Goal: Contribute content

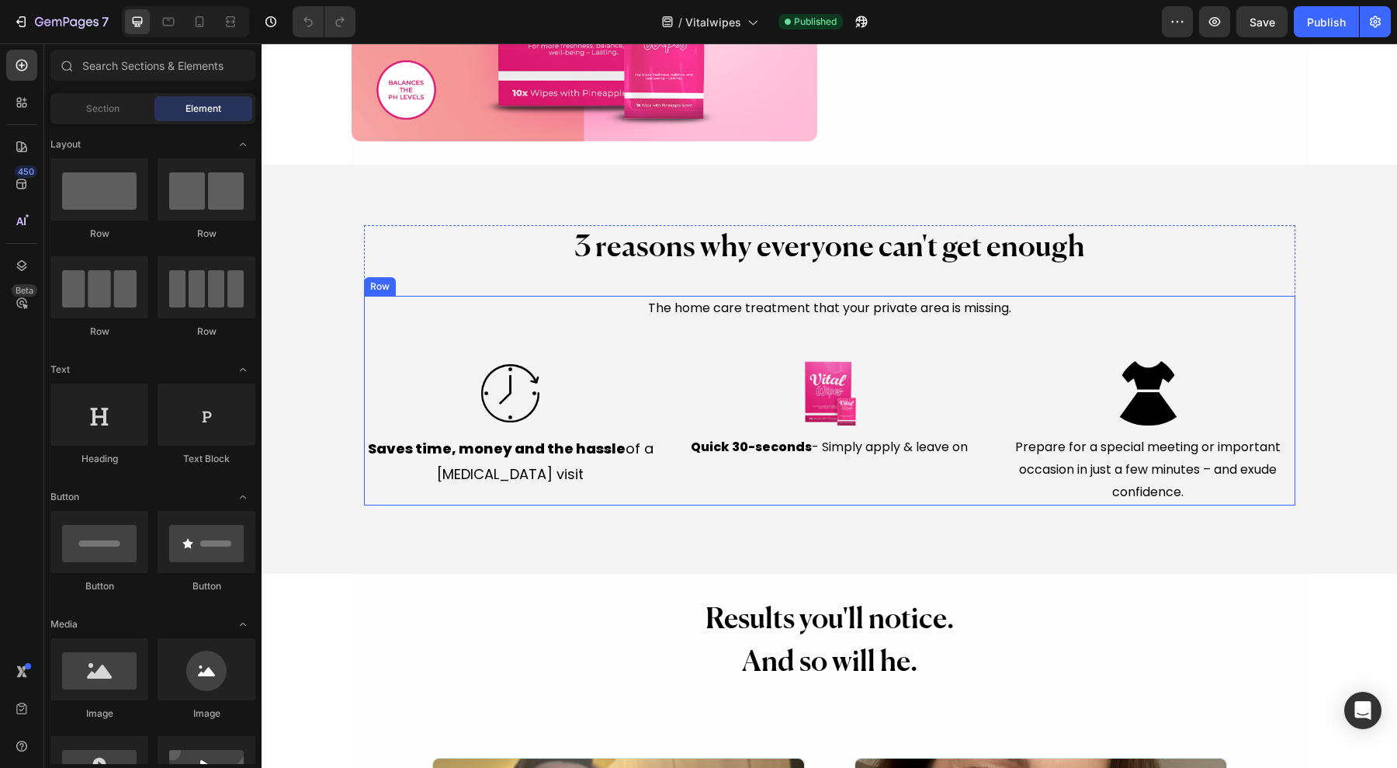
scroll to position [3569, 0]
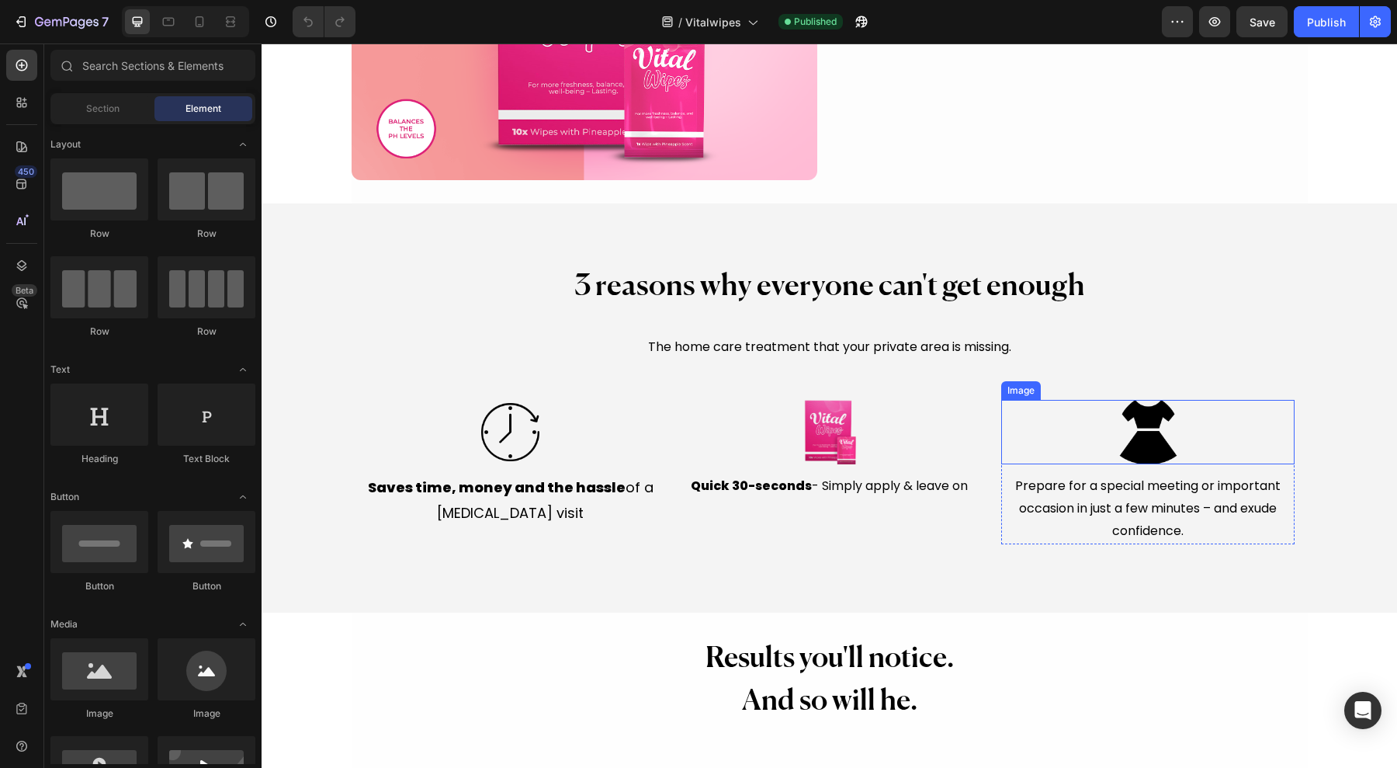
click at [1143, 407] on img at bounding box center [1148, 432] width 64 height 64
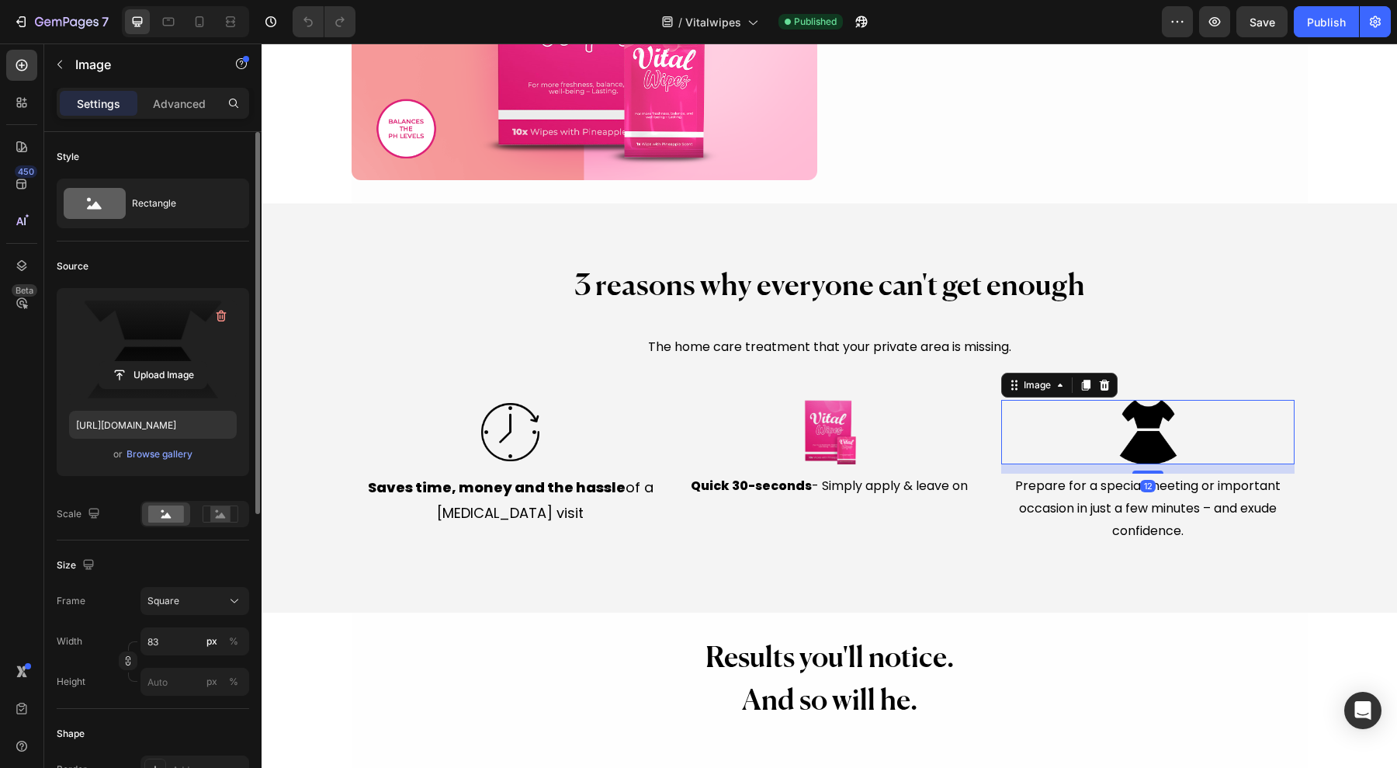
click at [180, 359] on label at bounding box center [153, 349] width 168 height 98
click at [180, 362] on input "file" at bounding box center [152, 375] width 107 height 26
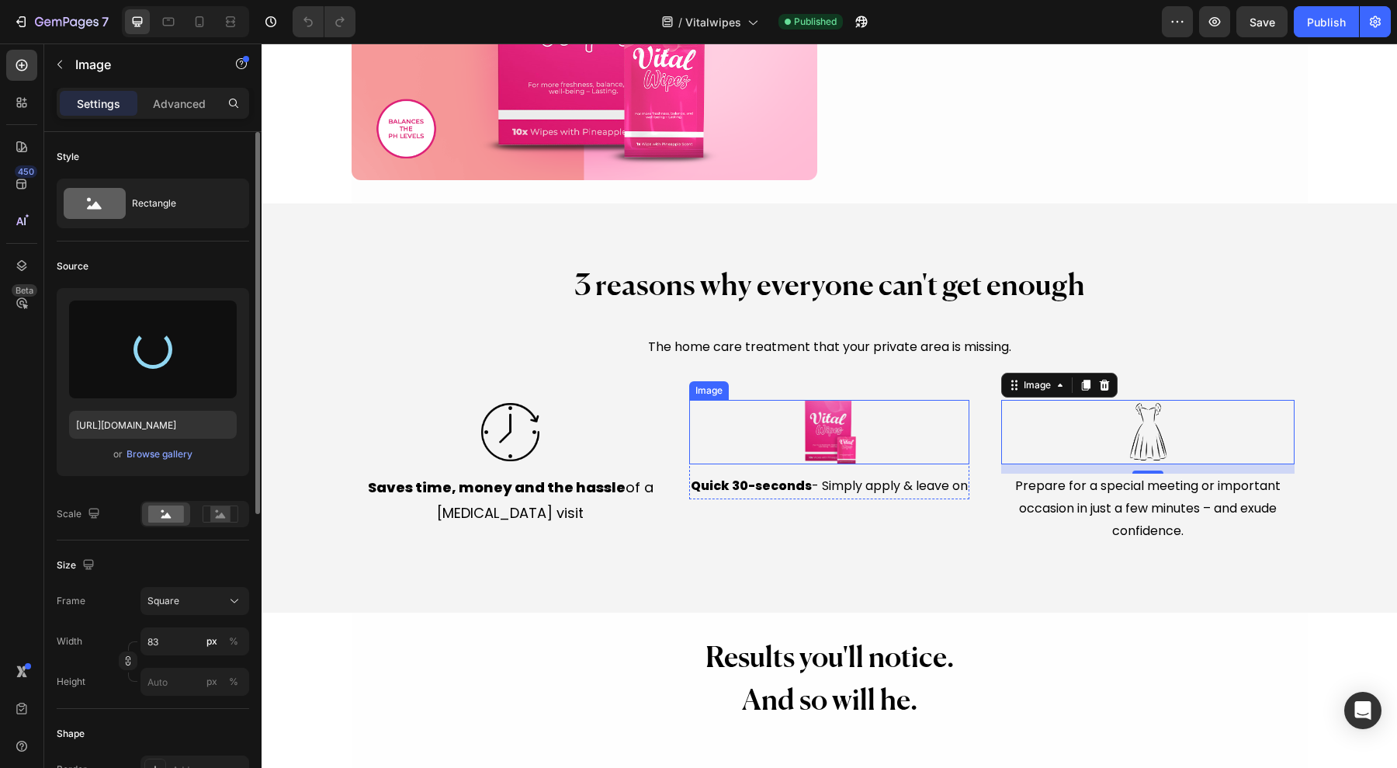
type input "[URL][DOMAIN_NAME]"
click at [797, 431] on img at bounding box center [829, 432] width 64 height 64
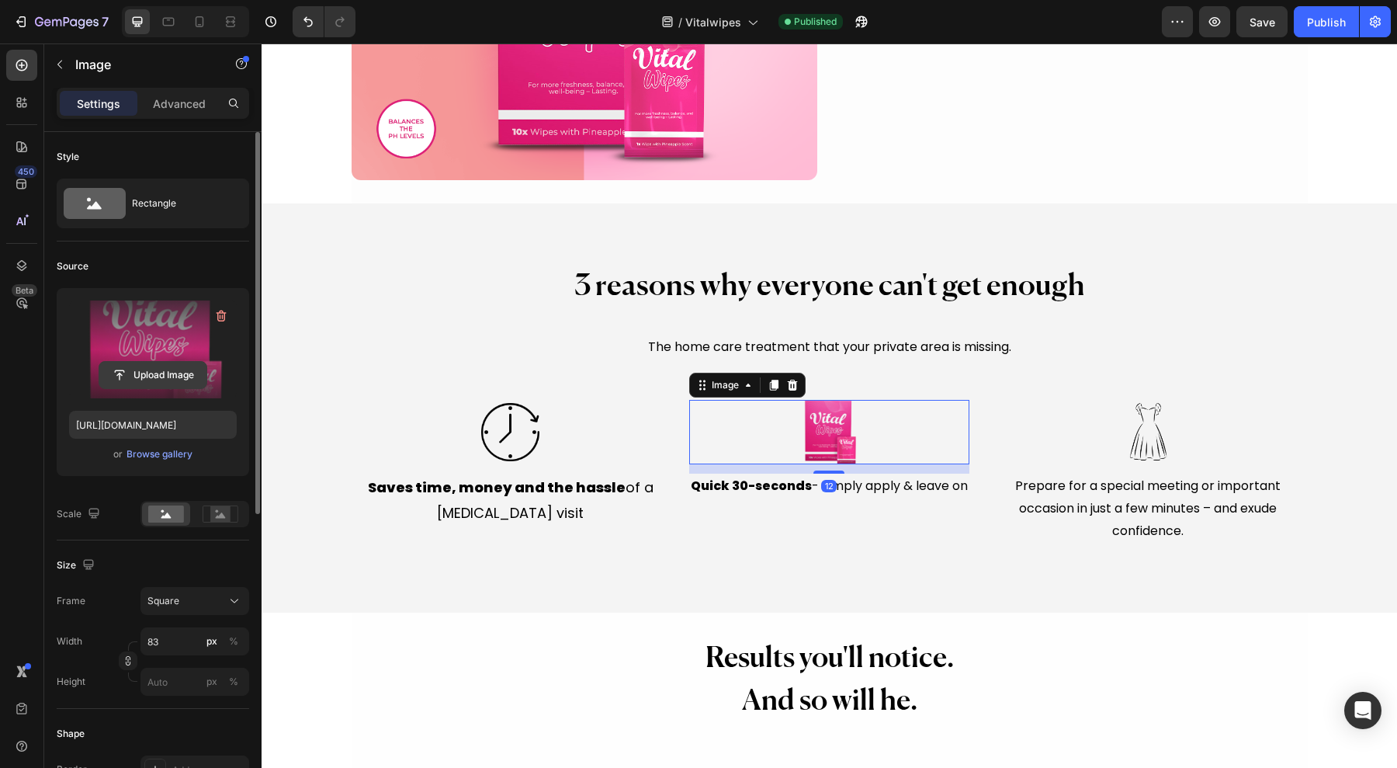
click at [158, 376] on input "file" at bounding box center [152, 375] width 107 height 26
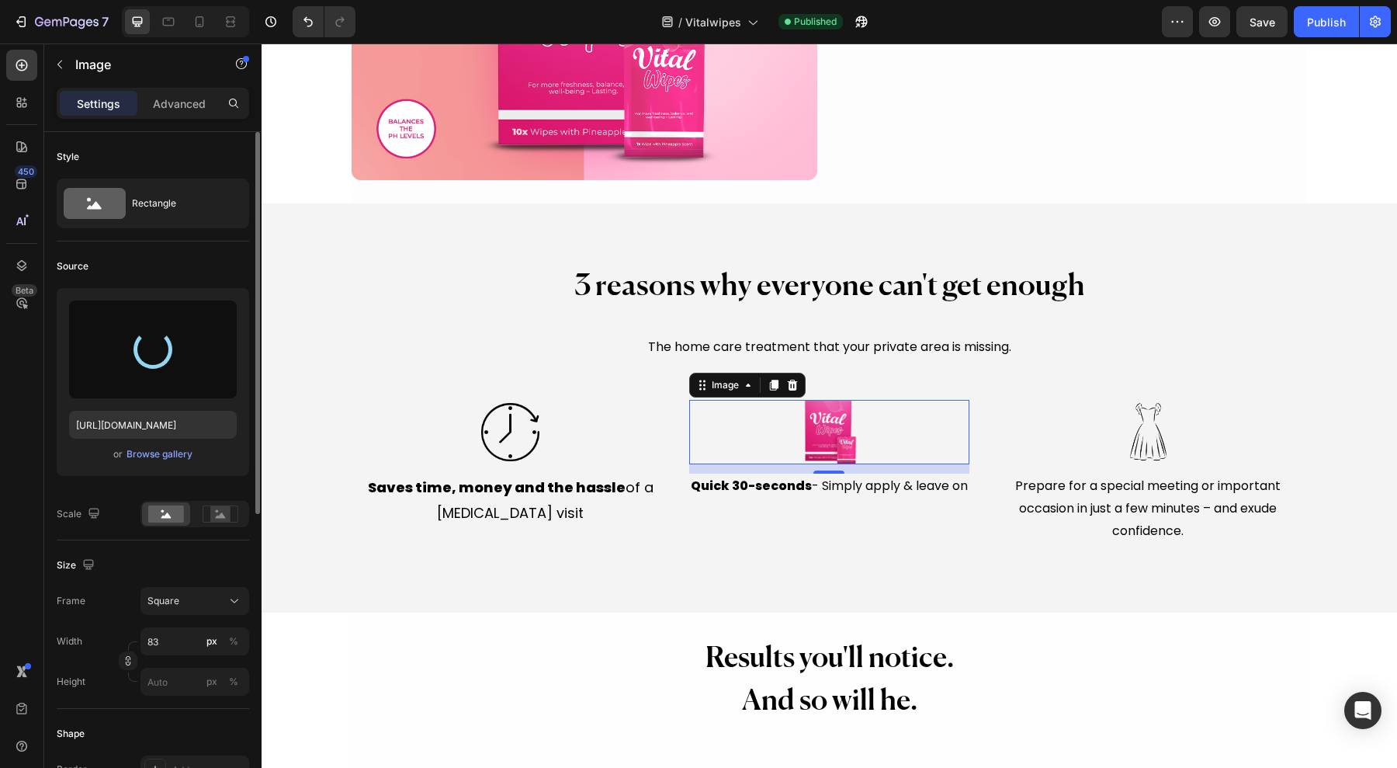
type input "[URL][DOMAIN_NAME]"
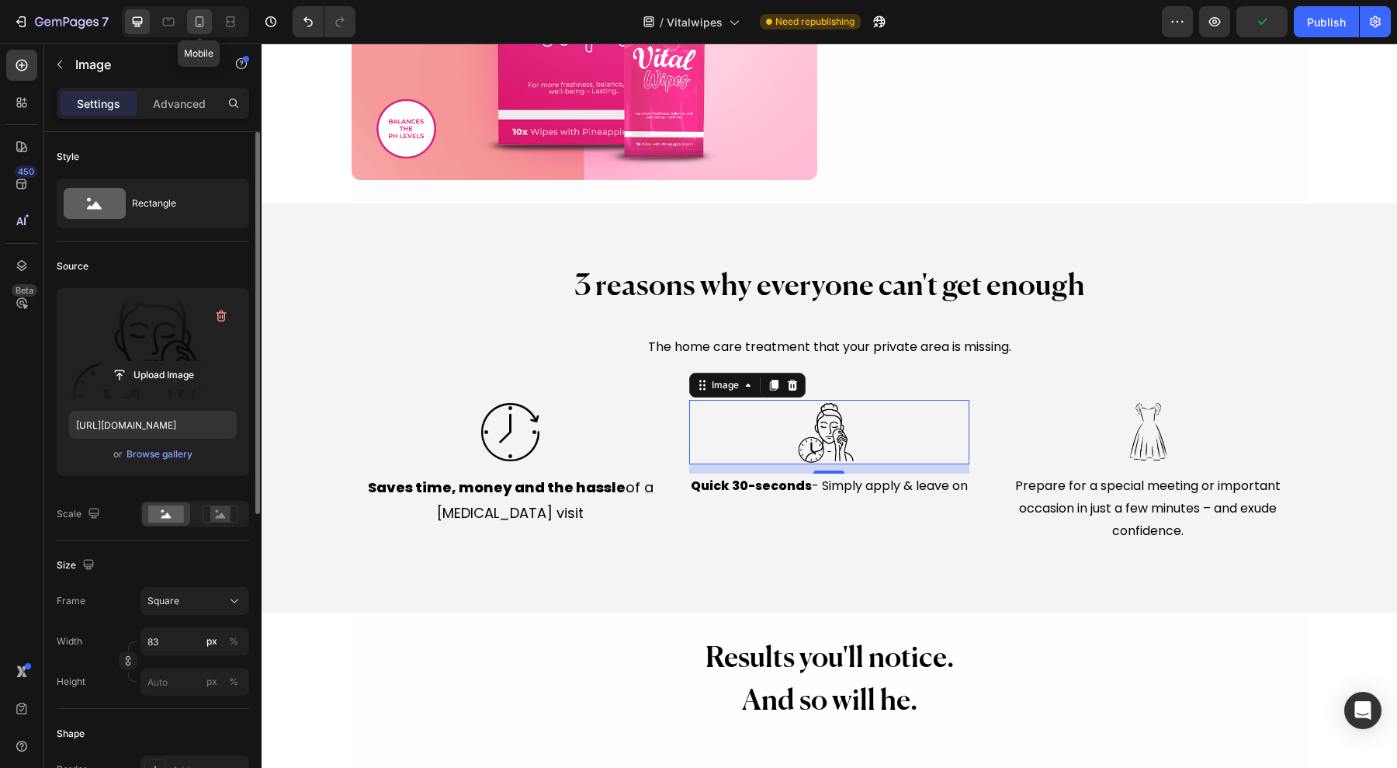
click at [197, 25] on icon at bounding box center [200, 22] width 16 height 16
type input "90"
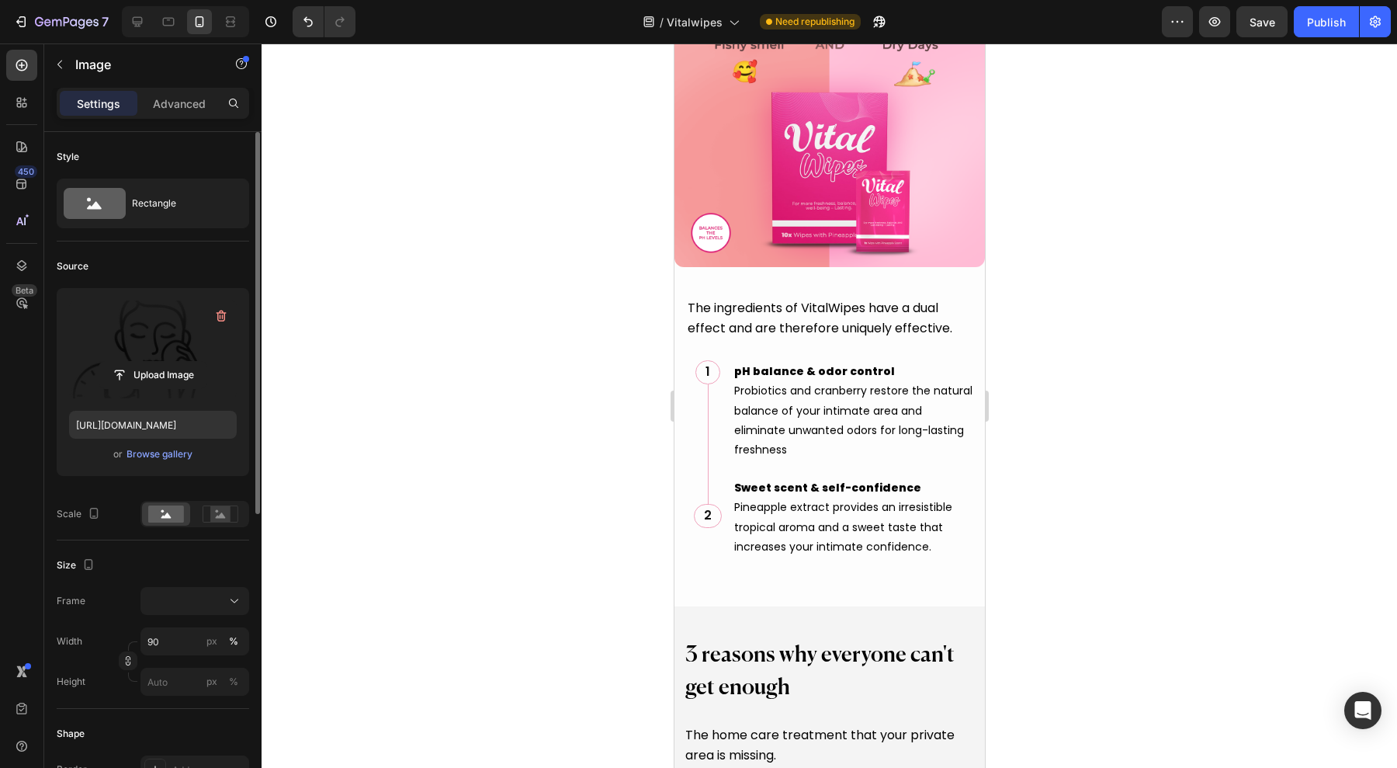
scroll to position [4733, 0]
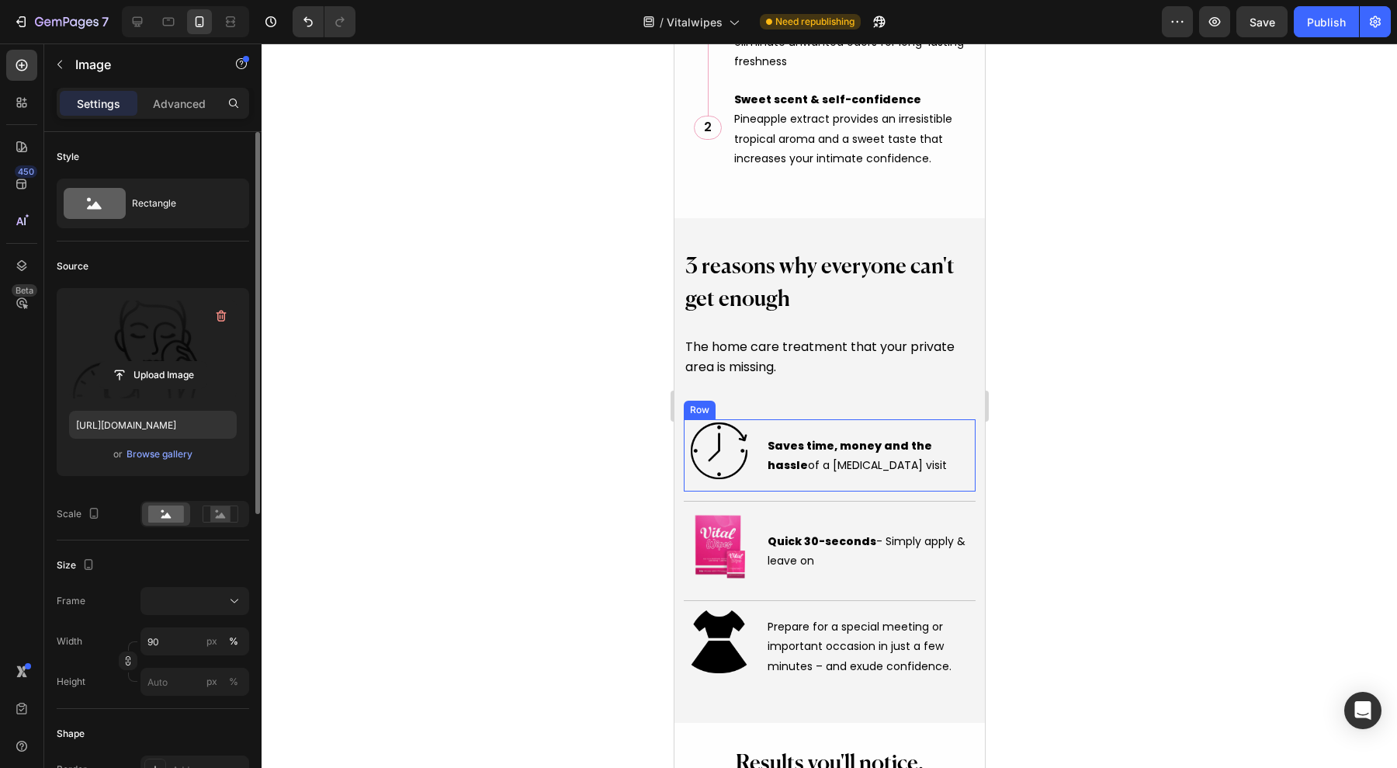
click at [706, 511] on img at bounding box center [718, 546] width 63 height 71
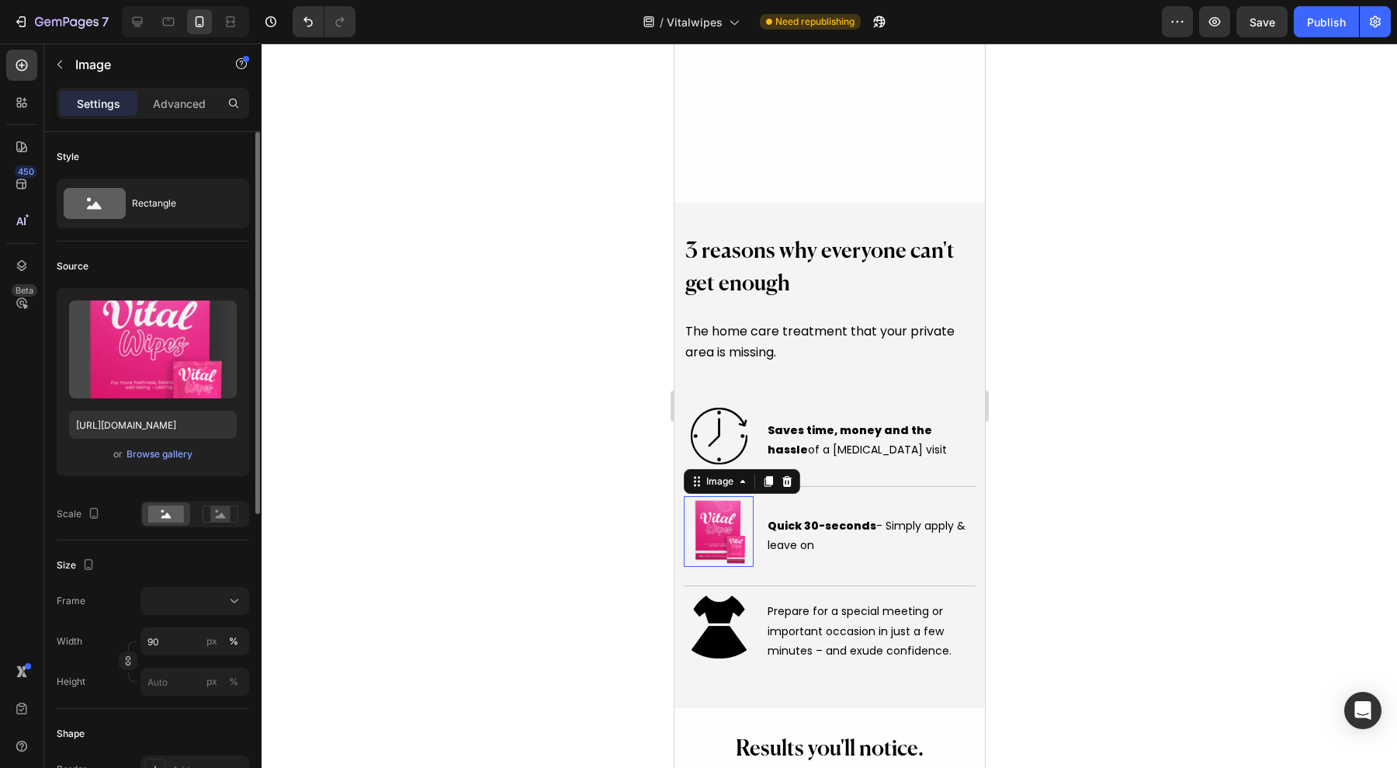
scroll to position [4927, 0]
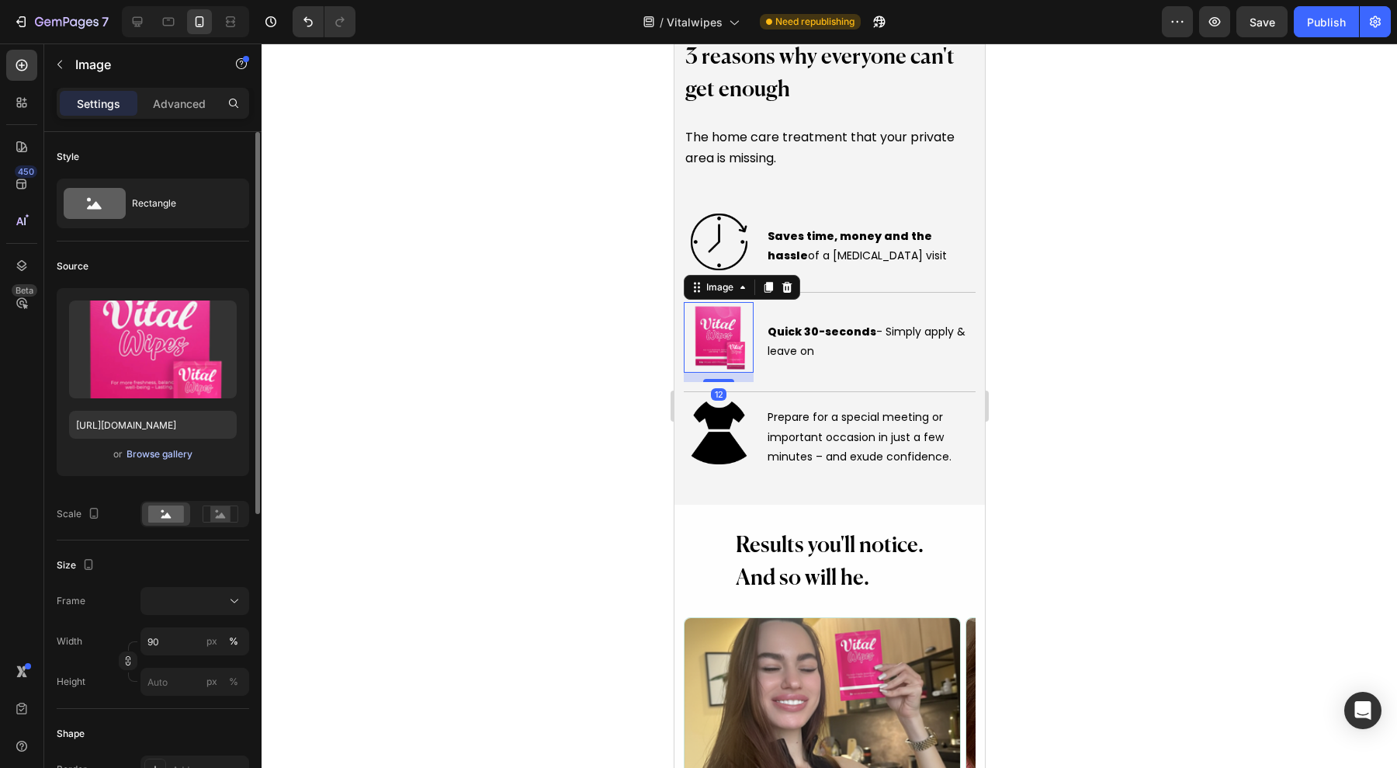
click at [152, 460] on button "Browse gallery" at bounding box center [160, 454] width 68 height 16
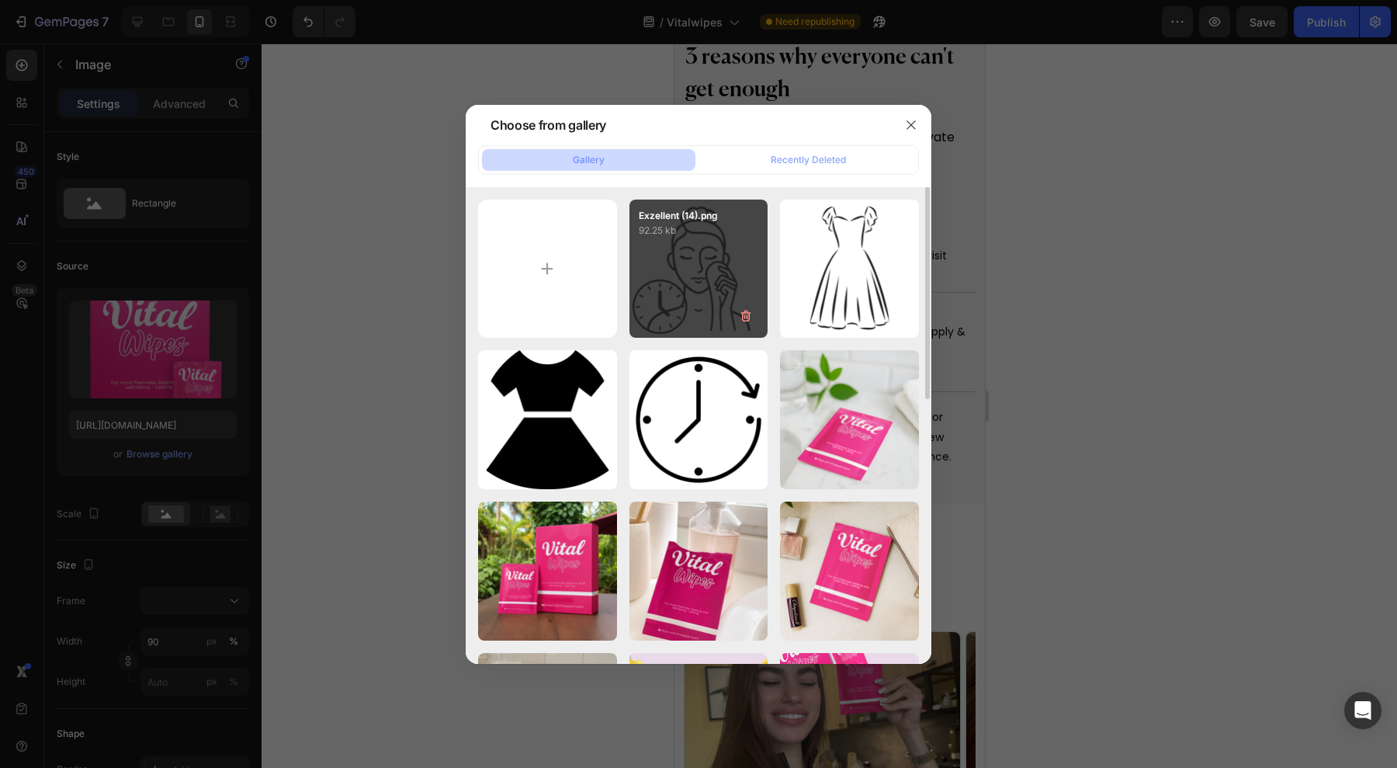
click at [681, 279] on div "Exzellent (14).png 92.25 kb" at bounding box center [698, 268] width 139 height 139
type input "[URL][DOMAIN_NAME]"
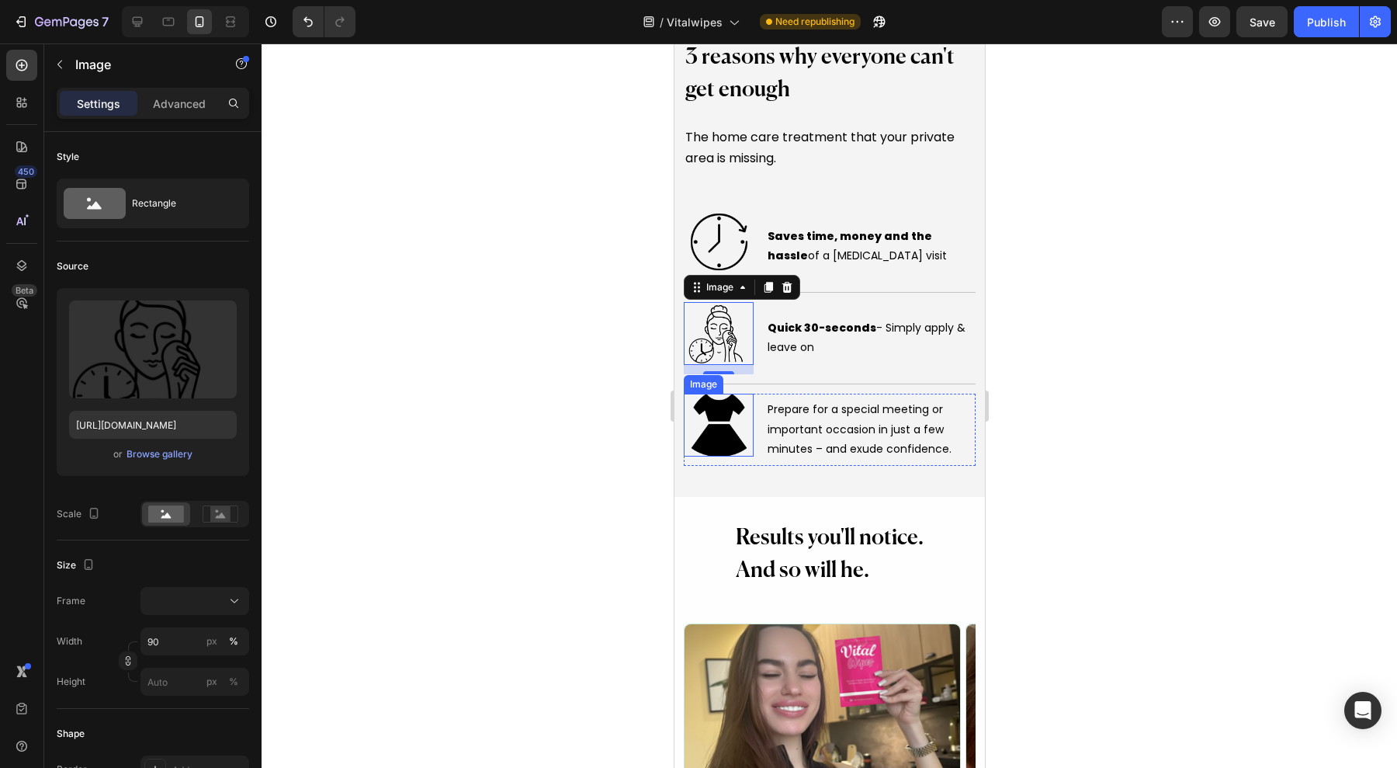
click at [733, 411] on img at bounding box center [718, 425] width 63 height 63
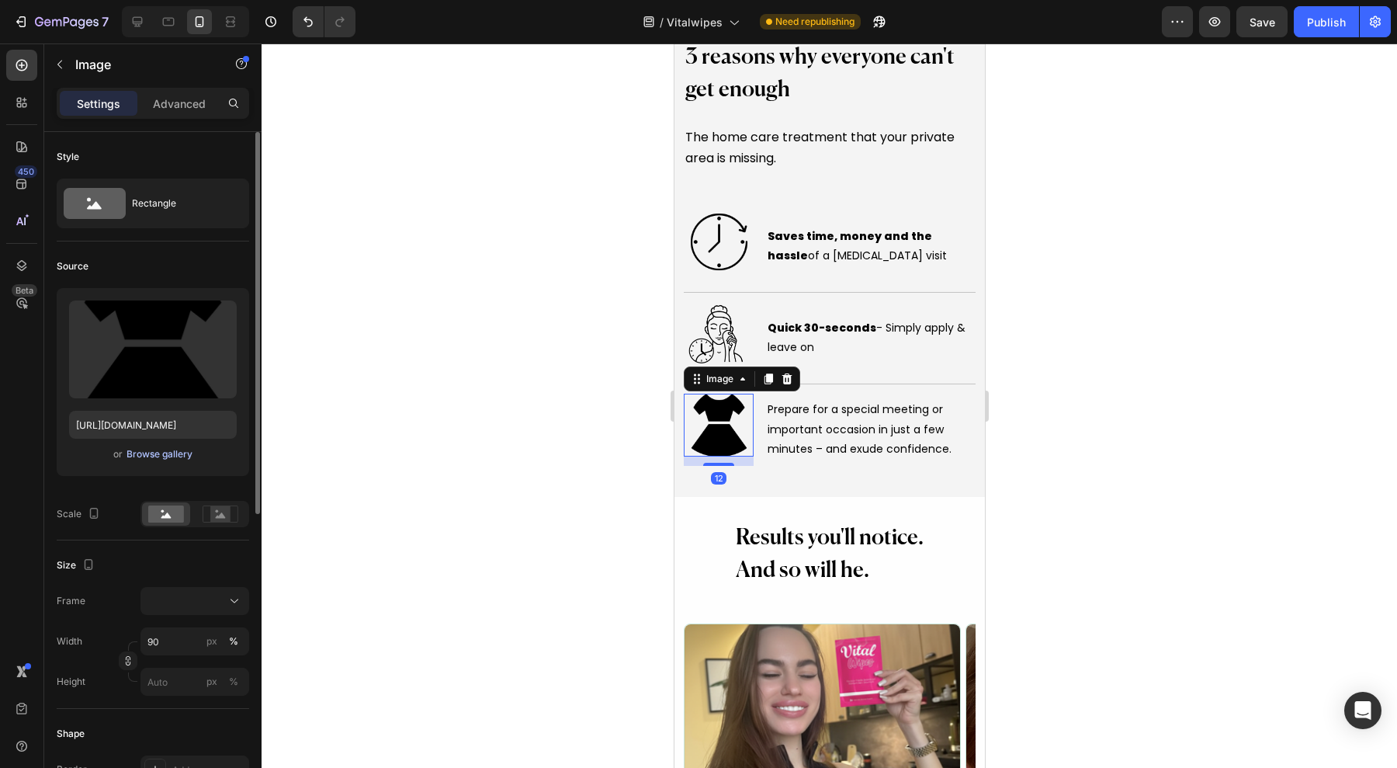
click at [155, 458] on div "Browse gallery" at bounding box center [160, 454] width 66 height 14
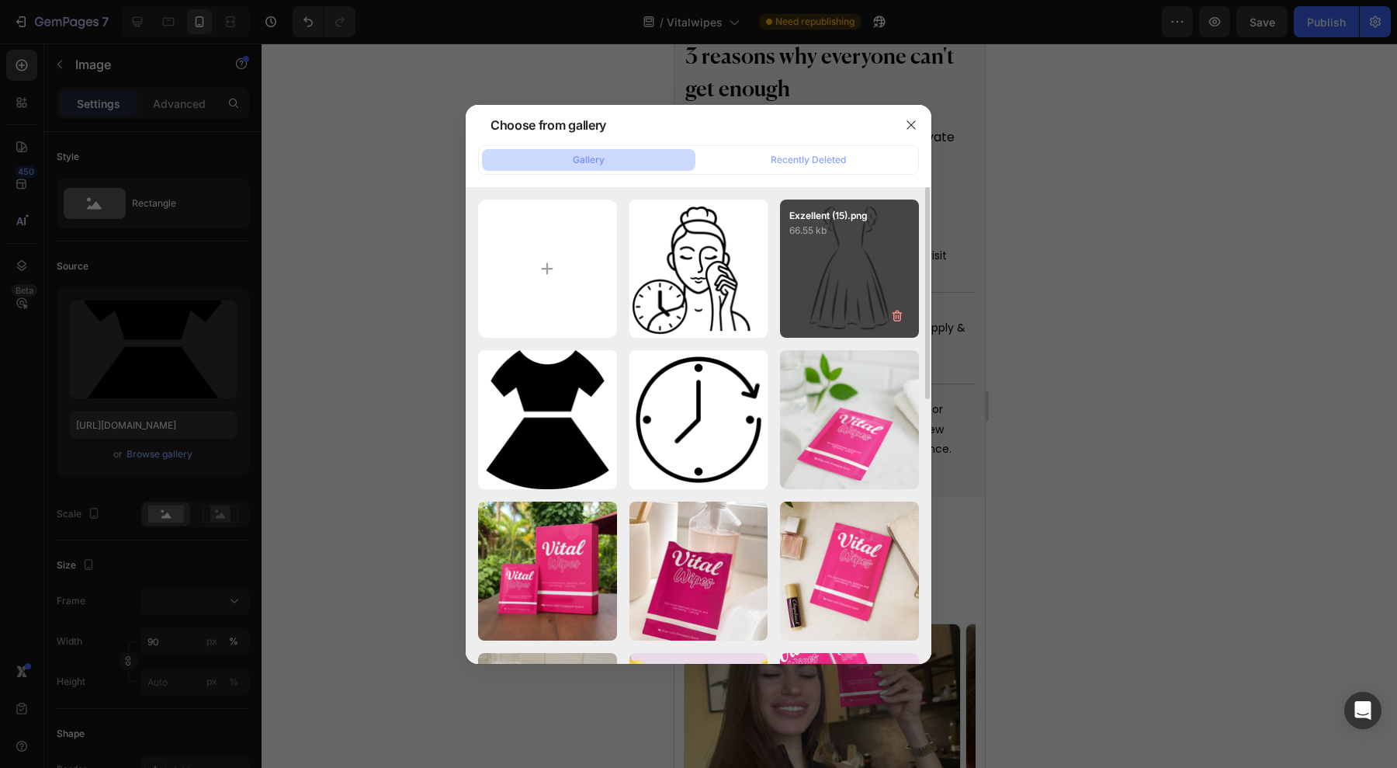
click at [814, 284] on div "Exzellent (15).png 66.55 kb" at bounding box center [849, 268] width 139 height 139
type input "[URL][DOMAIN_NAME]"
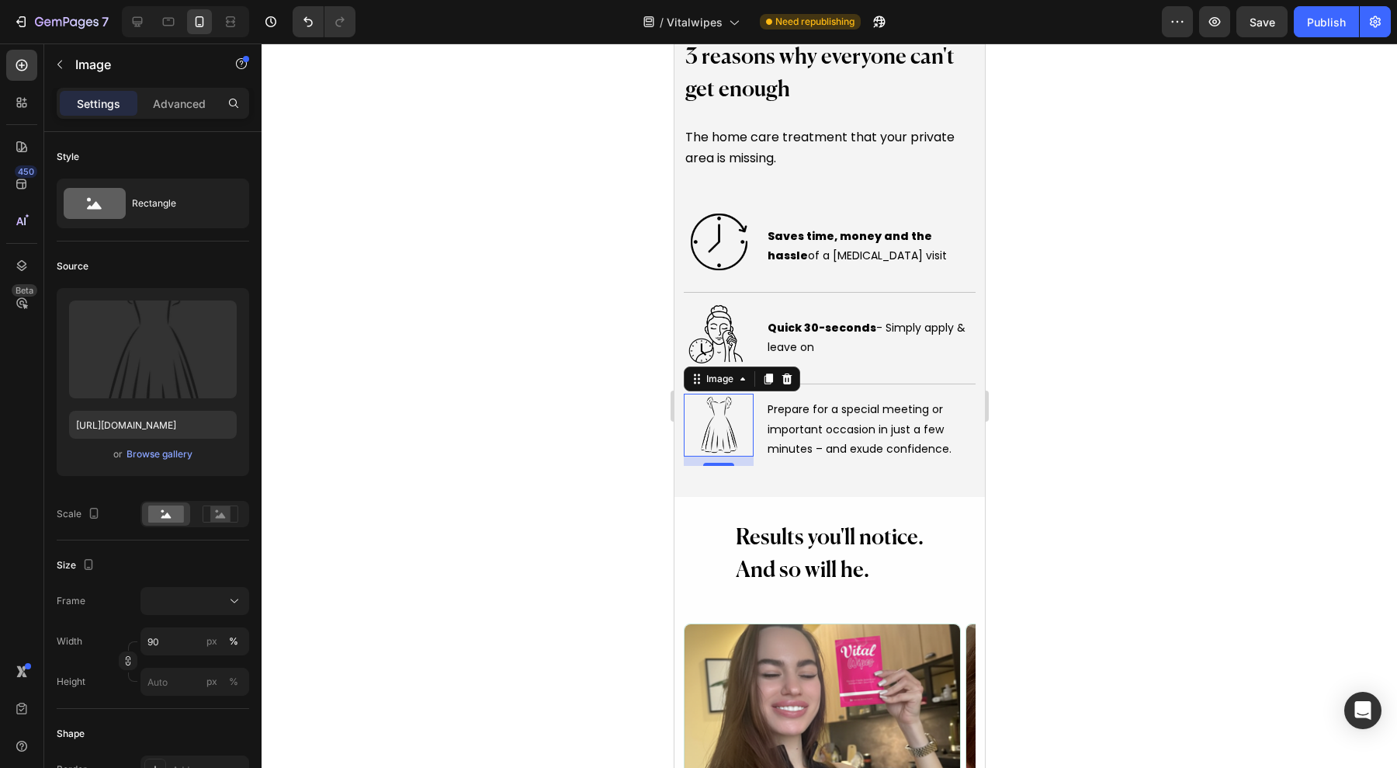
click at [1132, 310] on div at bounding box center [830, 405] width 1136 height 724
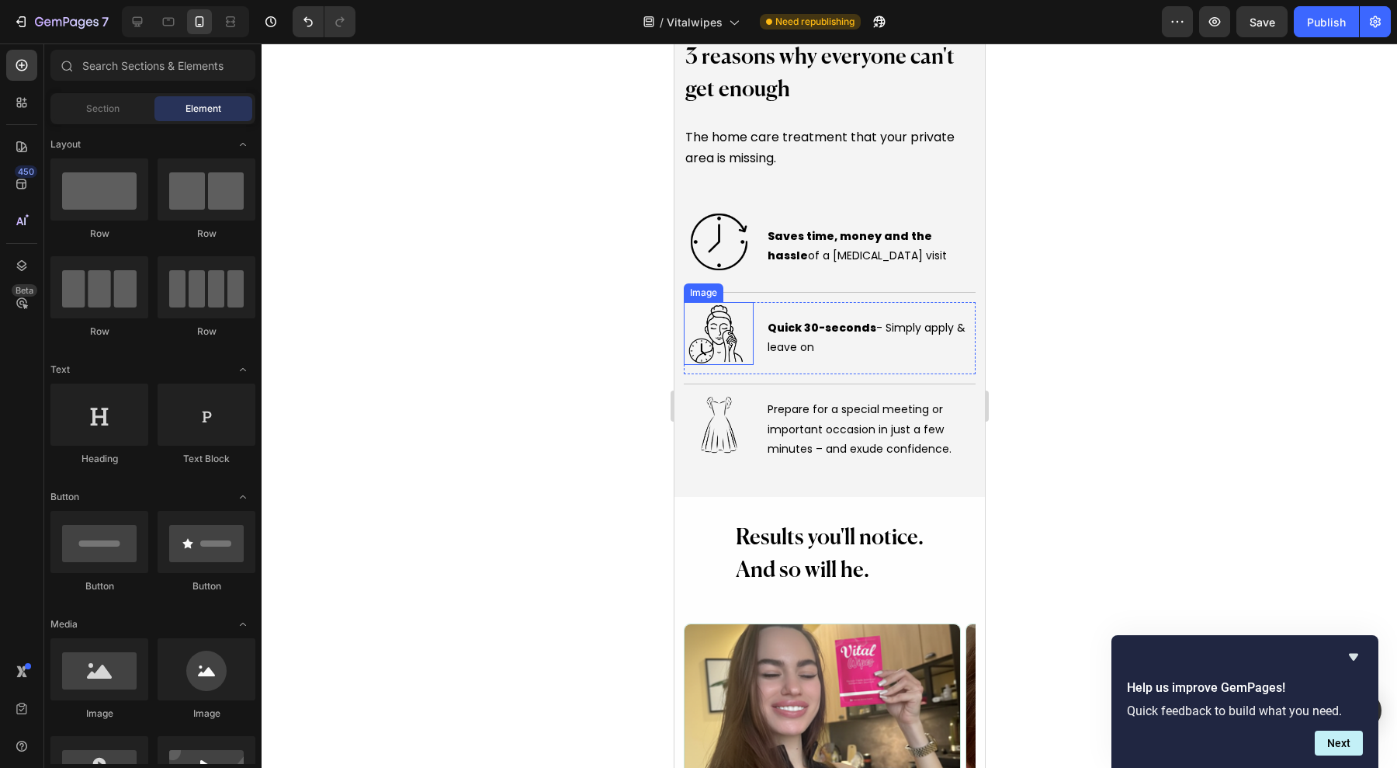
click at [709, 310] on img at bounding box center [718, 333] width 63 height 63
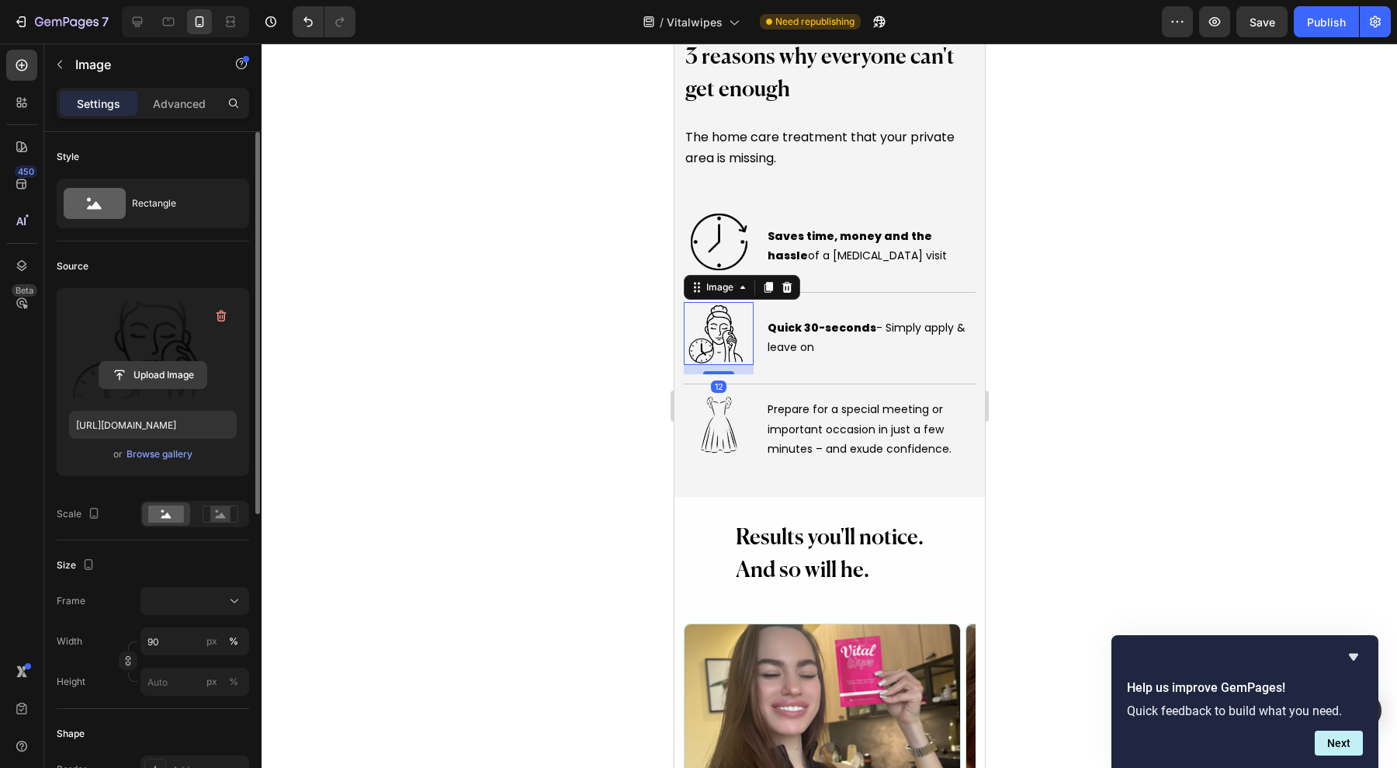
click at [99, 381] on input "file" at bounding box center [152, 375] width 107 height 26
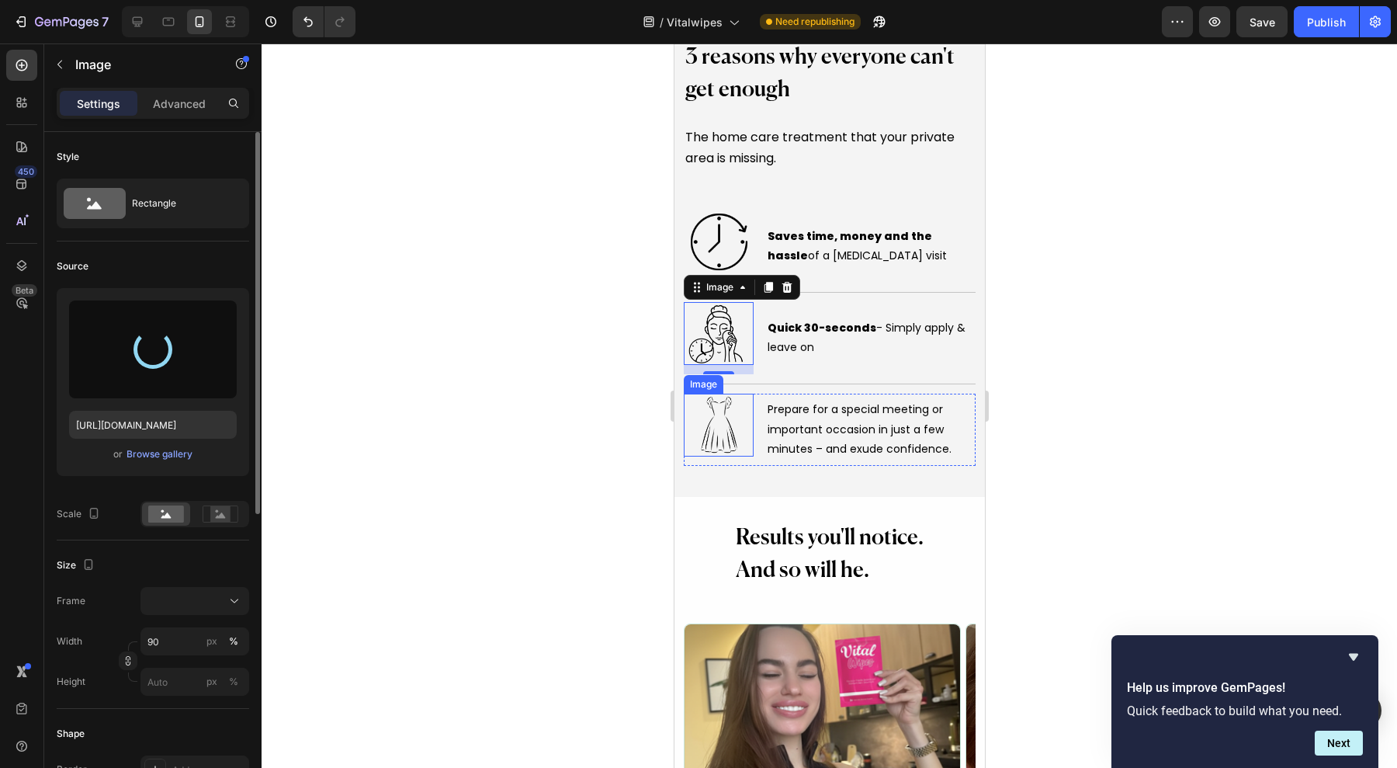
type input "[URL][DOMAIN_NAME]"
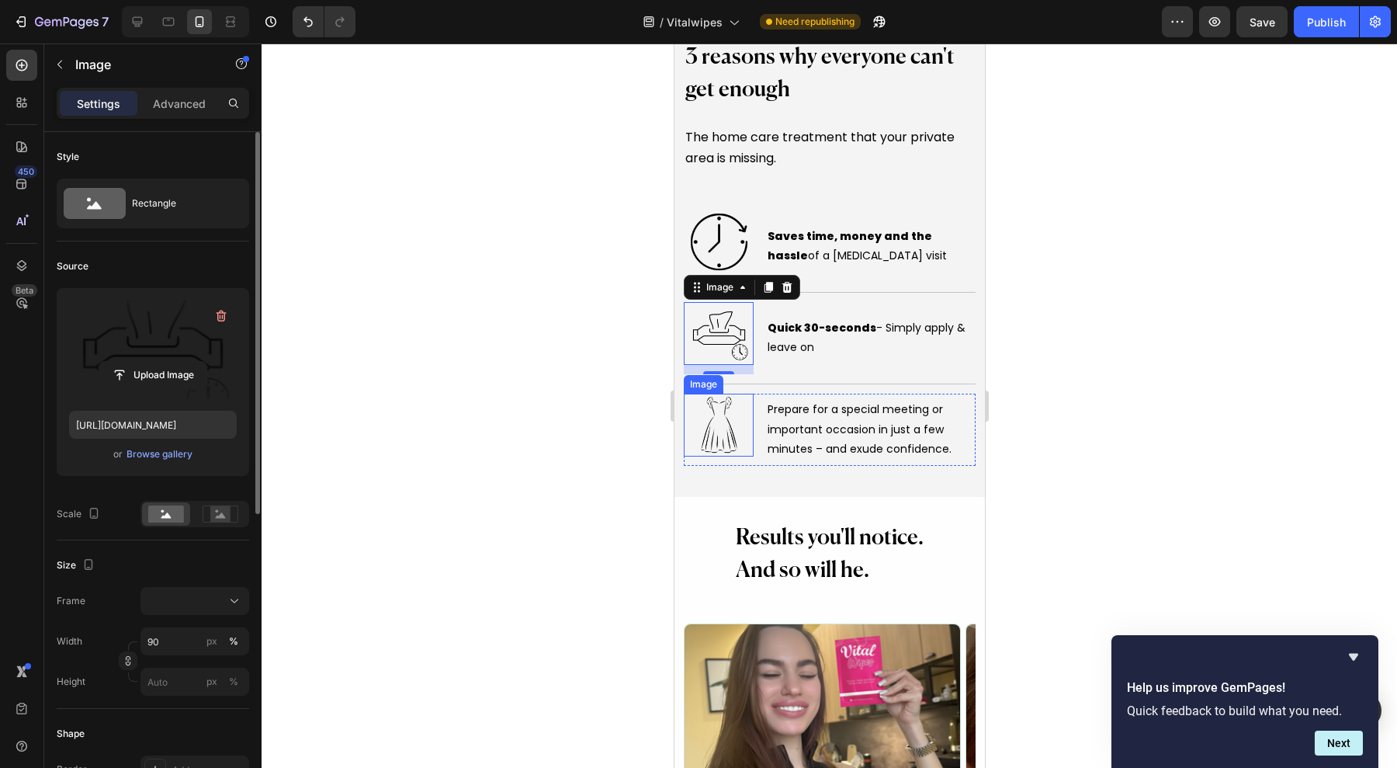
click at [716, 412] on img at bounding box center [718, 425] width 63 height 63
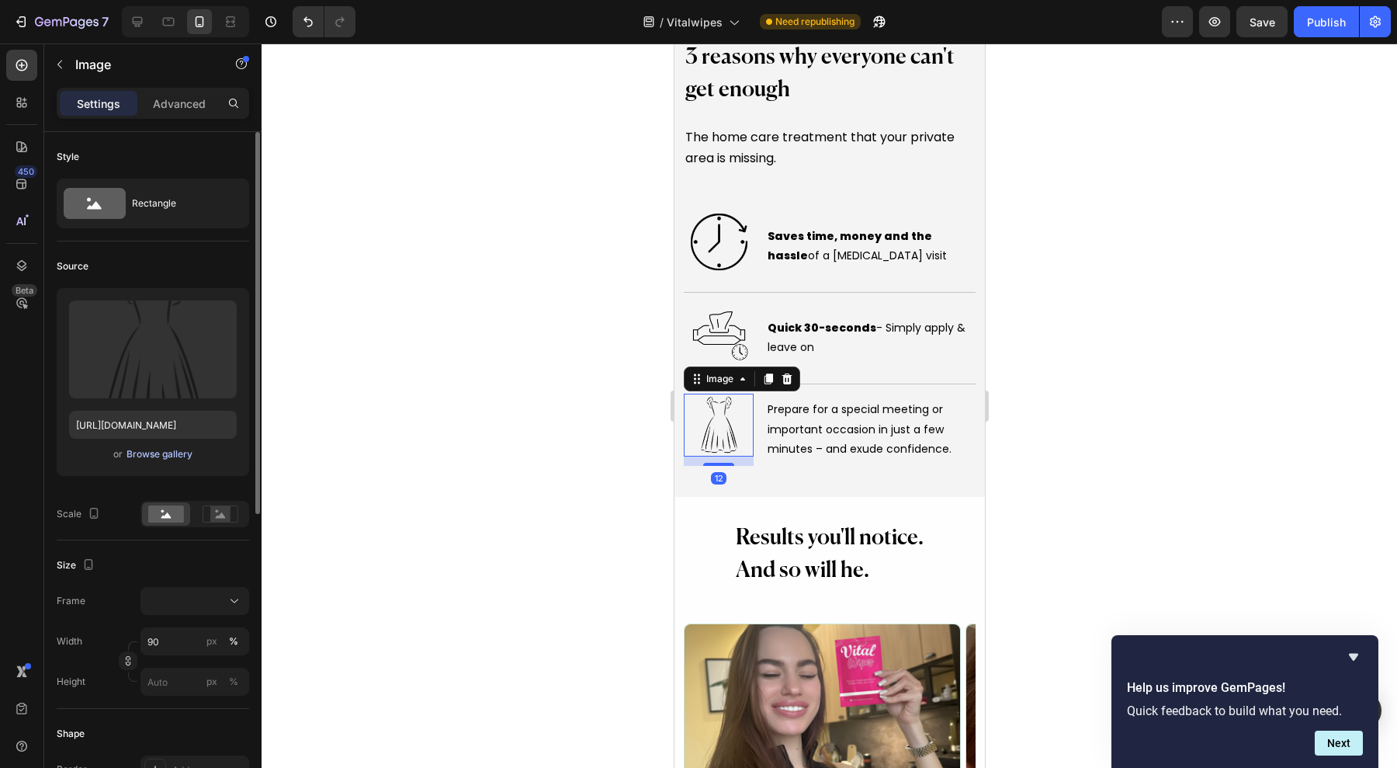
click at [185, 457] on div "Browse gallery" at bounding box center [160, 454] width 66 height 14
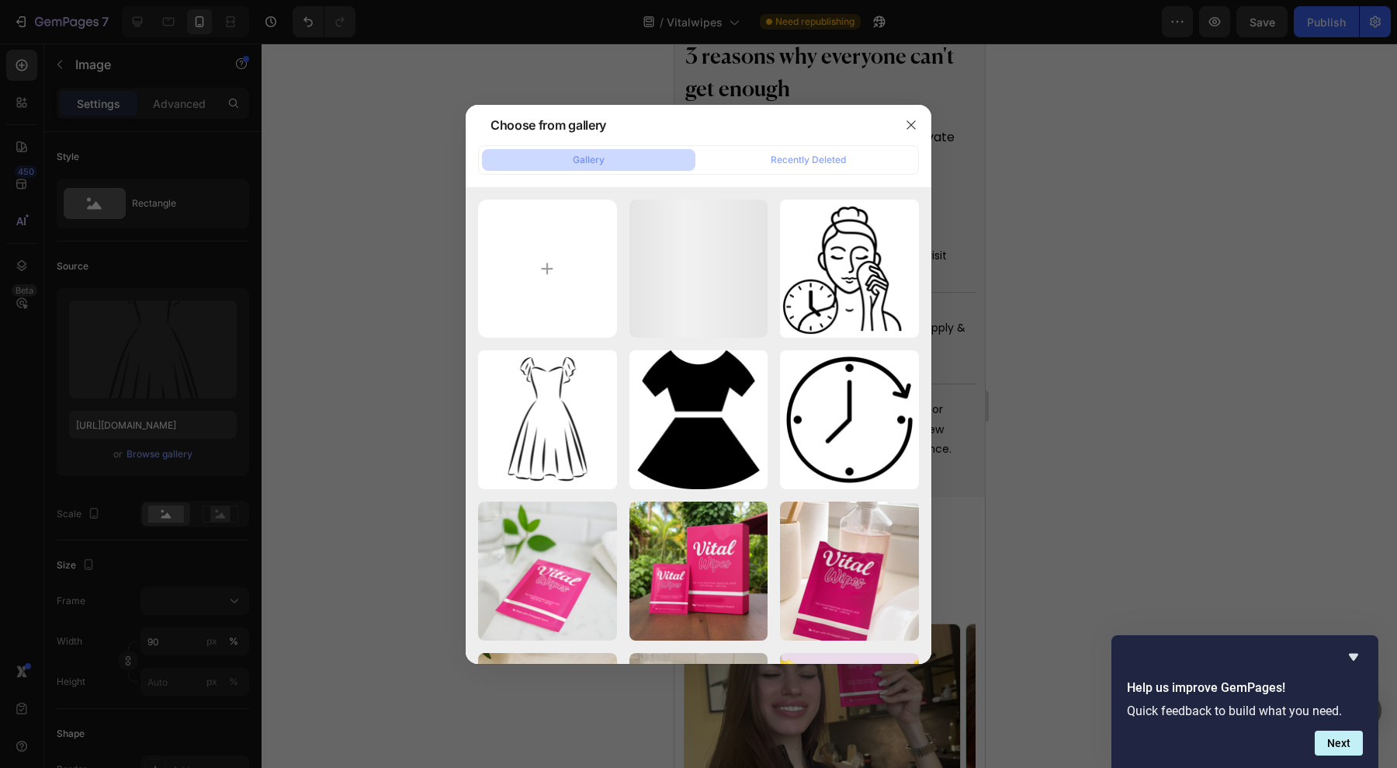
click at [178, 353] on div at bounding box center [698, 384] width 1397 height 768
click at [177, 353] on div at bounding box center [698, 384] width 1397 height 768
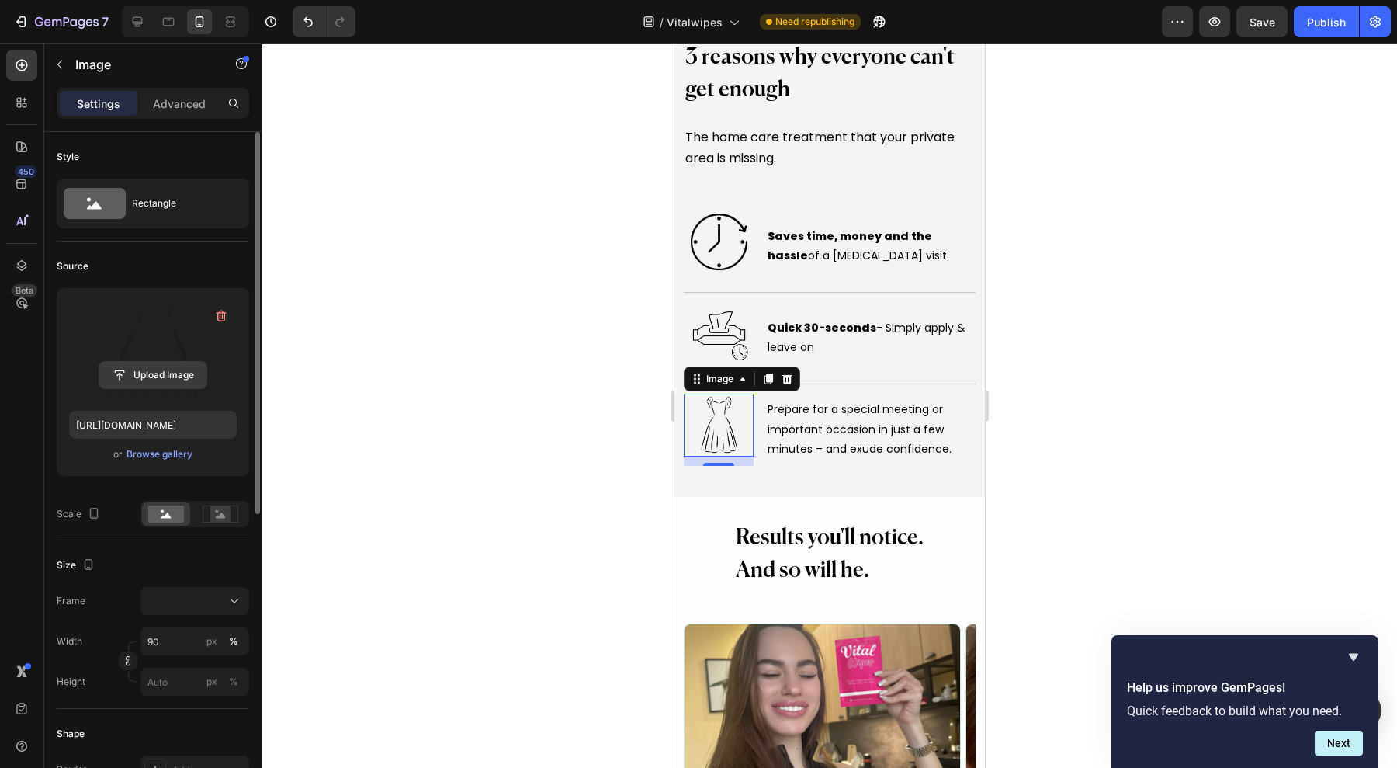
click at [105, 375] on input "file" at bounding box center [152, 375] width 107 height 26
type input "[URL][DOMAIN_NAME]"
click at [1089, 404] on div at bounding box center [830, 405] width 1136 height 724
